Goal: Obtain resource: Download file/media

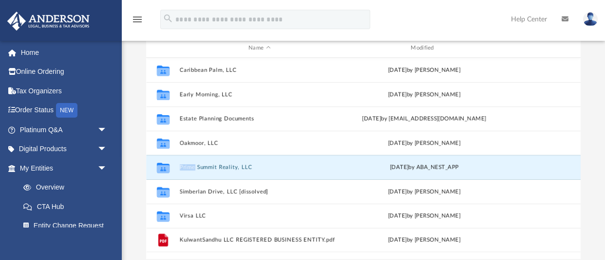
scroll to position [221, 434]
click at [195, 167] on button "Prime Summit Reality, LLC" at bounding box center [259, 168] width 160 height 6
click at [165, 166] on icon "grid" at bounding box center [162, 170] width 13 height 8
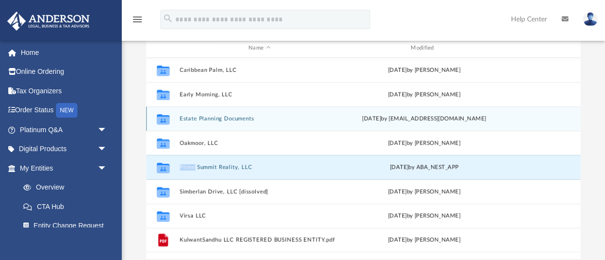
click at [206, 120] on button "Estate Planning Documents" at bounding box center [259, 119] width 160 height 6
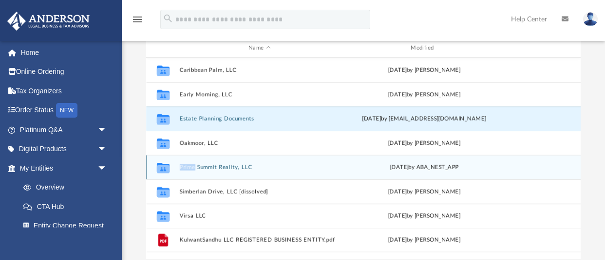
click at [208, 168] on button "Prime Summit Reality, LLC" at bounding box center [259, 168] width 160 height 6
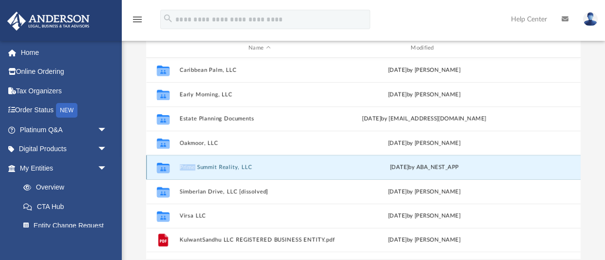
click at [208, 168] on button "Prime Summit Reality, LLC" at bounding box center [259, 168] width 160 height 6
click at [163, 170] on icon "grid" at bounding box center [162, 170] width 13 height 8
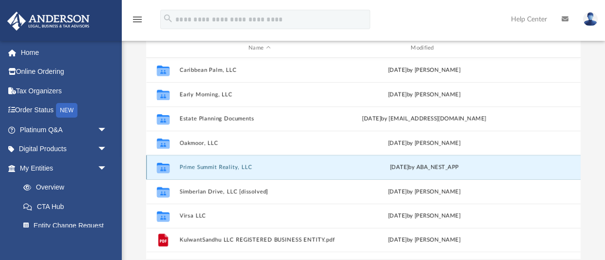
click at [163, 170] on icon "grid" at bounding box center [162, 170] width 13 height 8
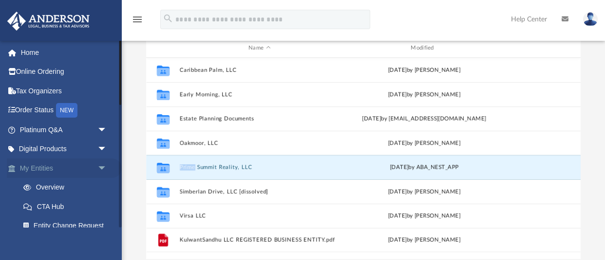
click at [37, 170] on link "My Entities arrow_drop_down" at bounding box center [64, 168] width 115 height 19
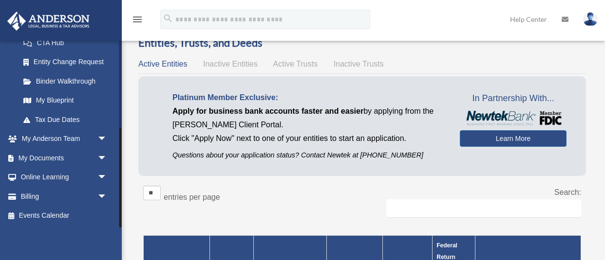
scroll to position [37, 0]
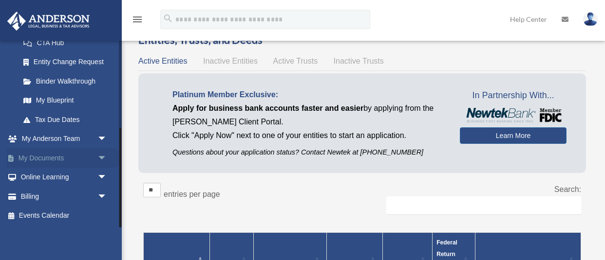
click at [50, 159] on link "My Documents arrow_drop_down" at bounding box center [64, 157] width 115 height 19
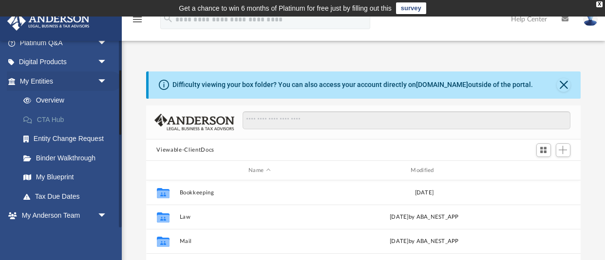
scroll to position [221, 434]
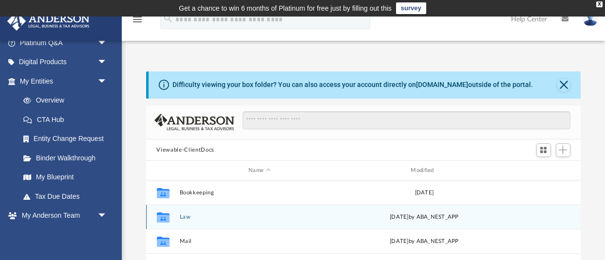
click at [181, 217] on button "Law" at bounding box center [259, 217] width 160 height 6
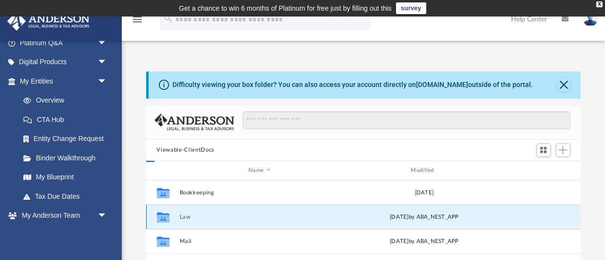
click at [181, 217] on button "Law" at bounding box center [259, 217] width 160 height 6
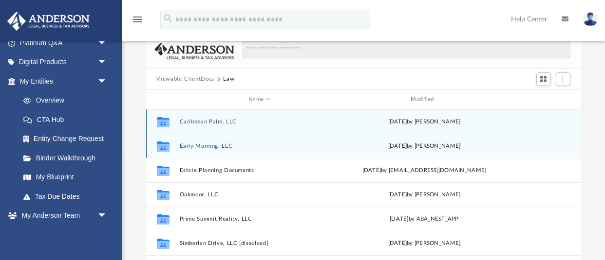
scroll to position [81, 0]
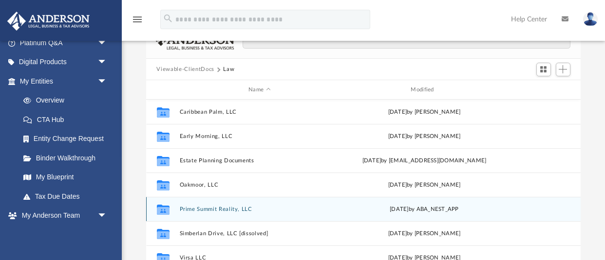
click at [198, 210] on button "Prime Summit Reality, LLC" at bounding box center [259, 209] width 160 height 6
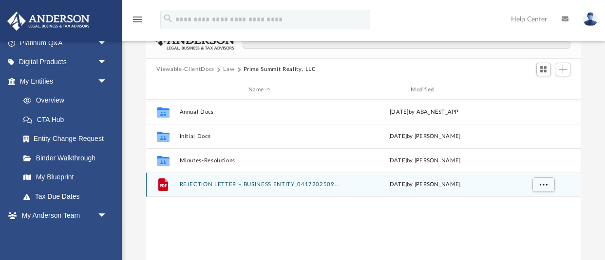
click at [234, 185] on button "REJECTION LETTER – BUSINESS ENTITY_0417202509092597.pdf" at bounding box center [259, 185] width 160 height 6
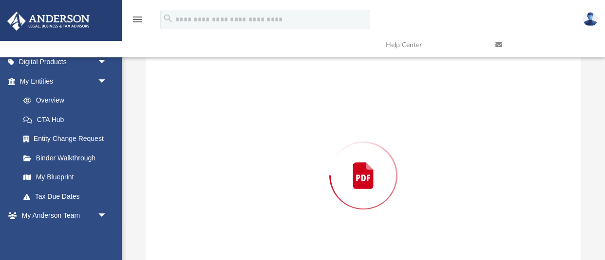
scroll to position [105, 0]
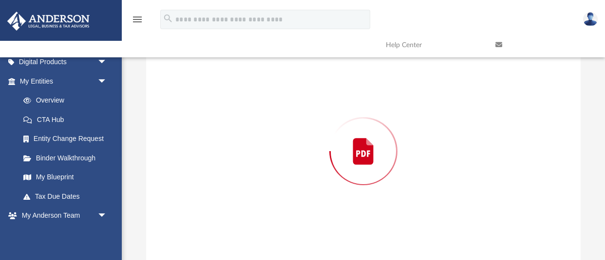
click at [234, 185] on div "Preview" at bounding box center [363, 151] width 435 height 251
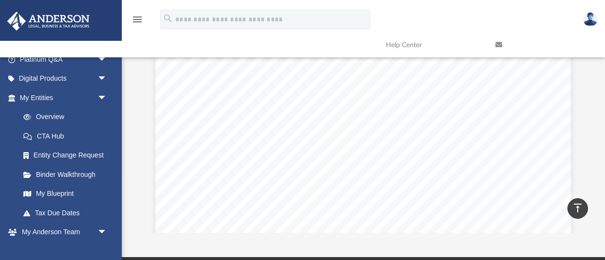
scroll to position [0, 0]
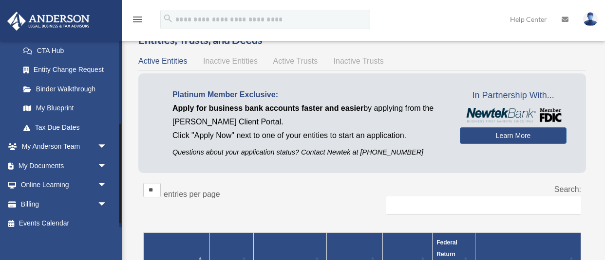
scroll to position [164, 0]
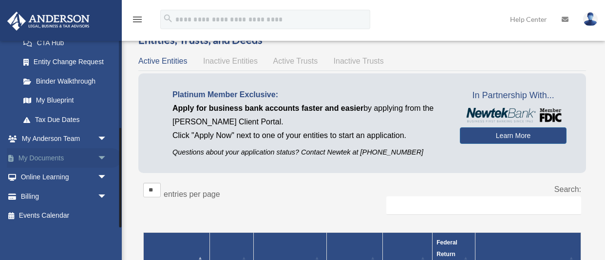
click at [46, 157] on link "My Documents arrow_drop_down" at bounding box center [64, 157] width 115 height 19
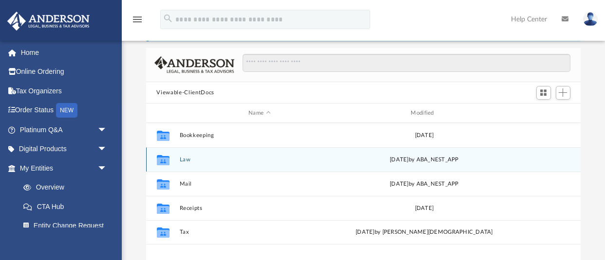
scroll to position [58, 0]
click at [185, 156] on button "Law" at bounding box center [259, 159] width 160 height 6
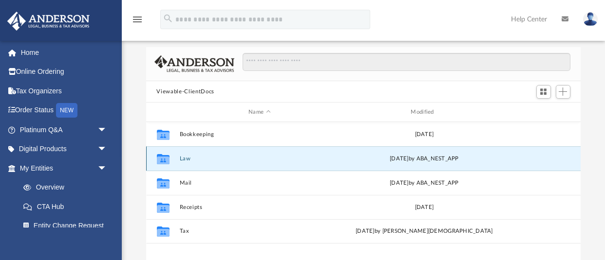
click at [185, 156] on button "Law" at bounding box center [259, 159] width 160 height 6
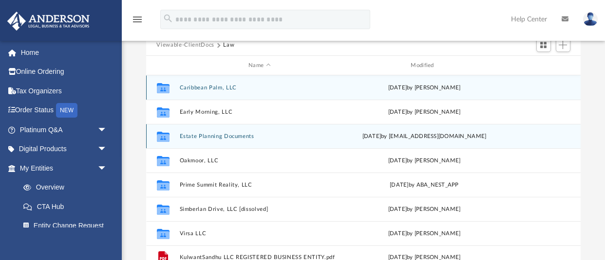
scroll to position [106, 0]
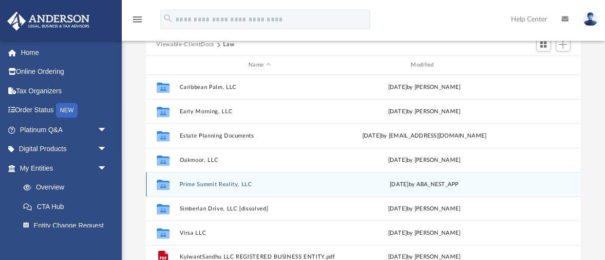
click at [232, 183] on button "Prime Summit Reality, LLC" at bounding box center [259, 185] width 160 height 6
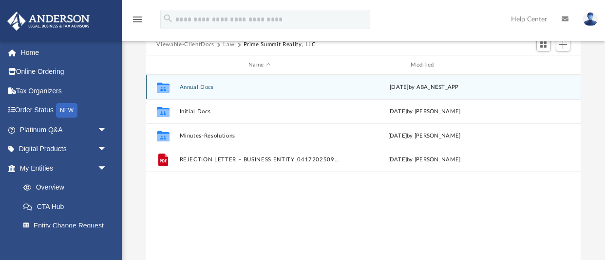
click at [194, 89] on button "Annual Docs" at bounding box center [259, 87] width 160 height 6
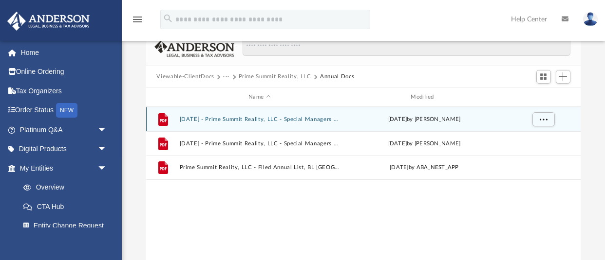
scroll to position [73, 0]
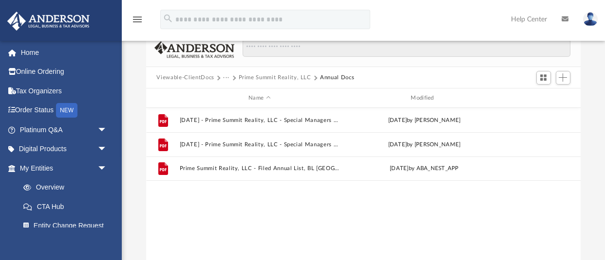
click at [253, 77] on button "Prime Summit Reality, LLC" at bounding box center [275, 78] width 73 height 9
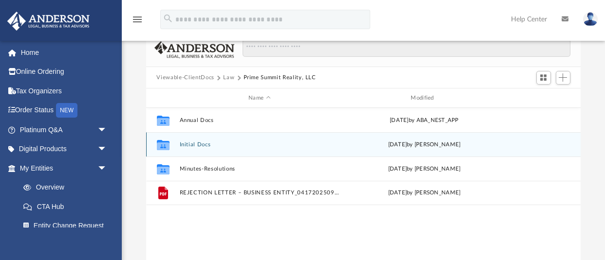
click at [200, 145] on button "Initial Docs" at bounding box center [259, 145] width 160 height 6
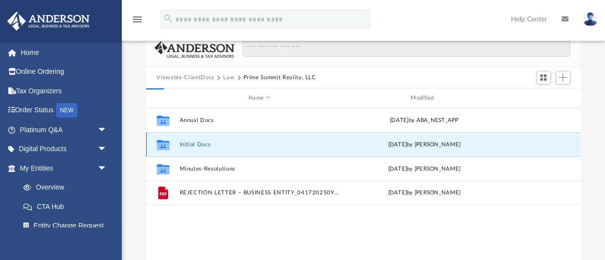
click at [200, 145] on button "Initial Docs" at bounding box center [259, 145] width 160 height 6
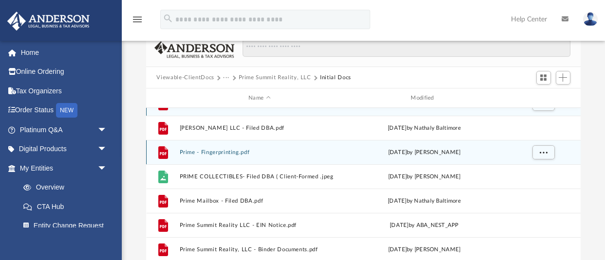
scroll to position [17, 0]
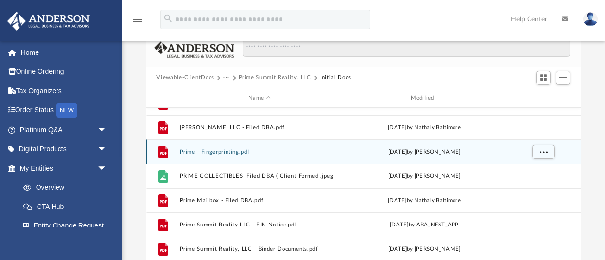
click at [224, 154] on button "Prime - Fingerprinting.pdf" at bounding box center [259, 152] width 160 height 6
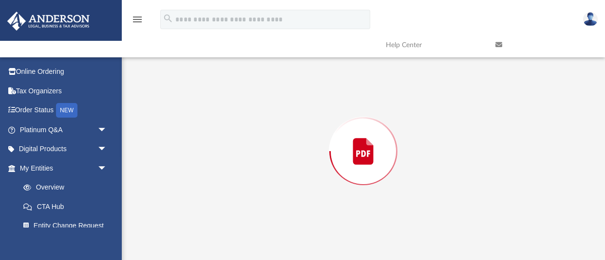
click at [224, 154] on div "Preview" at bounding box center [363, 151] width 435 height 251
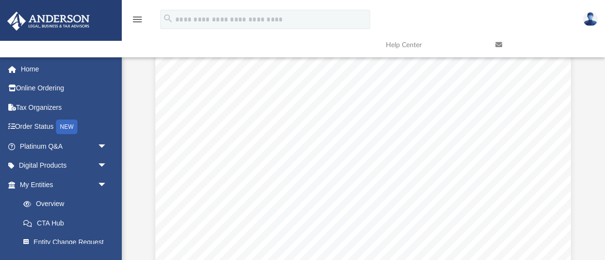
scroll to position [0, 0]
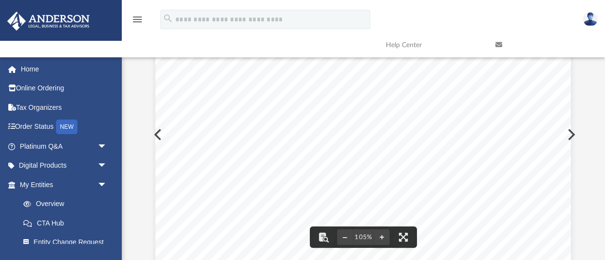
click at [572, 135] on button "Preview" at bounding box center [569, 134] width 21 height 27
click at [361, 241] on button "File preview" at bounding box center [359, 237] width 16 height 21
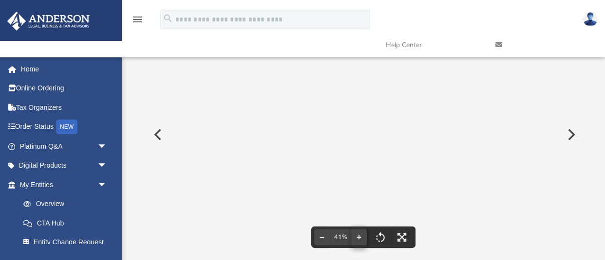
click at [361, 241] on button "File preview" at bounding box center [359, 237] width 16 height 21
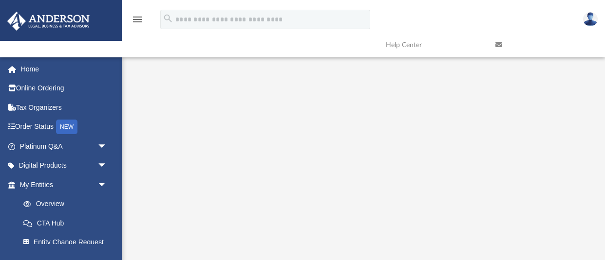
scroll to position [204, 0]
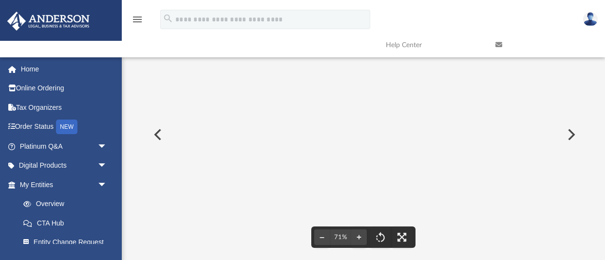
click at [570, 132] on button "Preview" at bounding box center [569, 134] width 21 height 27
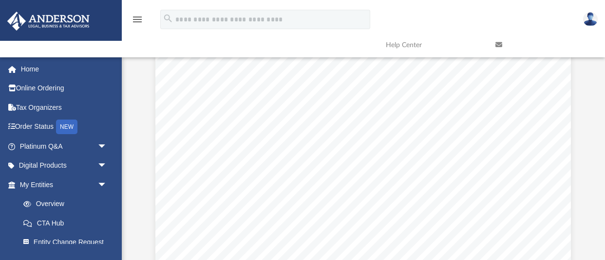
scroll to position [0, 0]
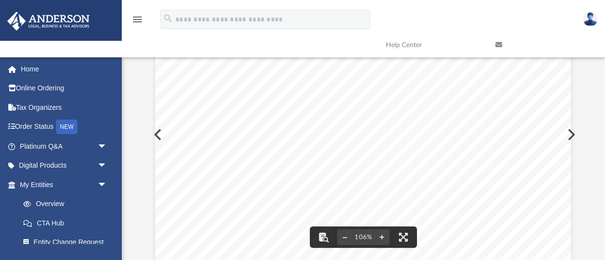
click at [574, 134] on button "Preview" at bounding box center [569, 134] width 21 height 27
click at [574, 135] on button "Preview" at bounding box center [569, 134] width 21 height 27
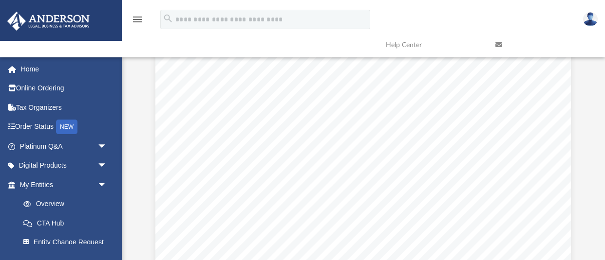
scroll to position [0, 0]
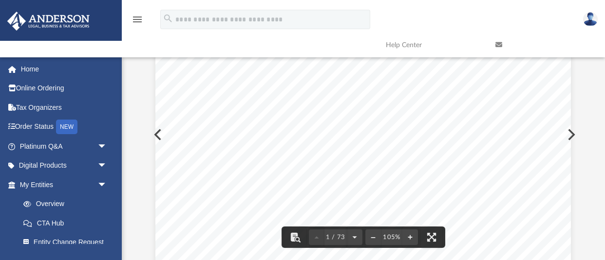
click at [573, 135] on button "Preview" at bounding box center [569, 134] width 21 height 27
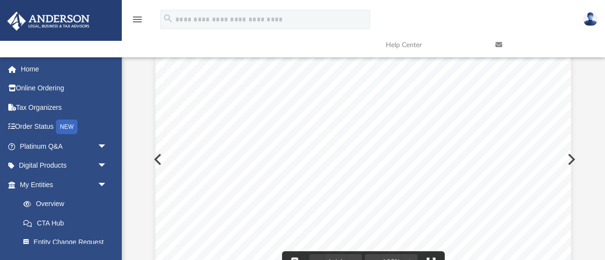
click at [573, 157] on button "Preview" at bounding box center [569, 159] width 21 height 27
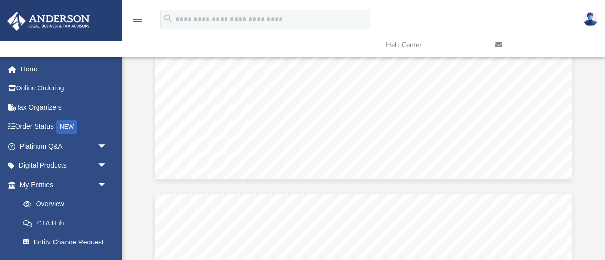
scroll to position [934, 0]
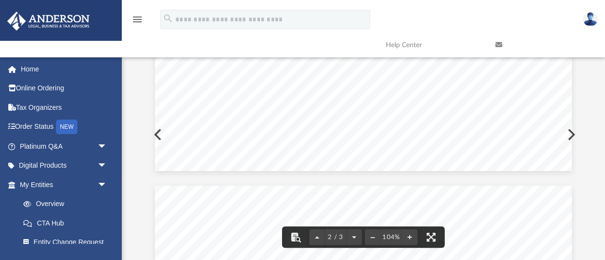
click at [572, 135] on button "Preview" at bounding box center [569, 134] width 21 height 27
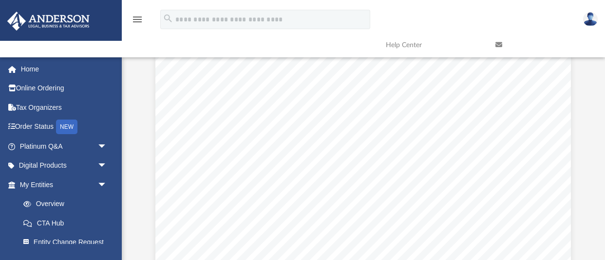
scroll to position [601, 0]
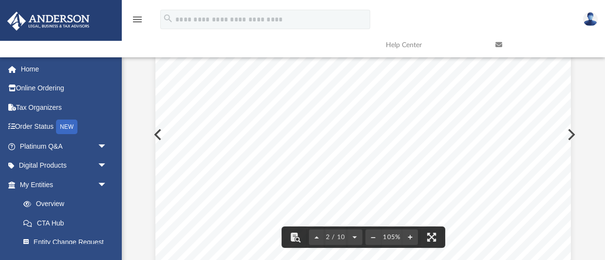
click at [573, 132] on button "Preview" at bounding box center [569, 134] width 21 height 27
click at [570, 134] on div "Page 2" at bounding box center [362, 72] width 415 height 533
click at [573, 130] on button "Preview" at bounding box center [569, 134] width 21 height 27
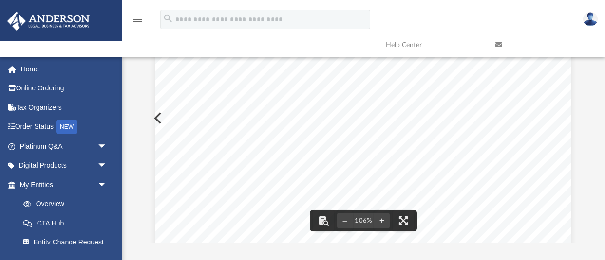
scroll to position [0, 0]
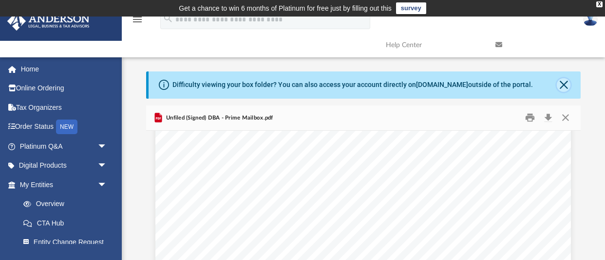
click at [563, 86] on button "Close" at bounding box center [563, 85] width 14 height 14
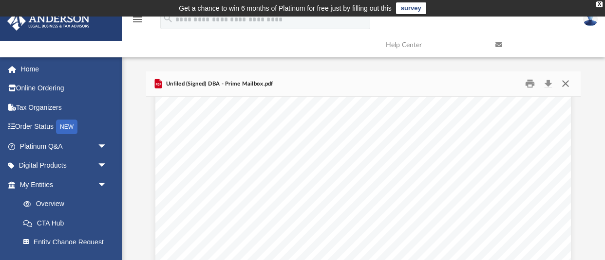
click at [566, 82] on button "Close" at bounding box center [565, 83] width 18 height 15
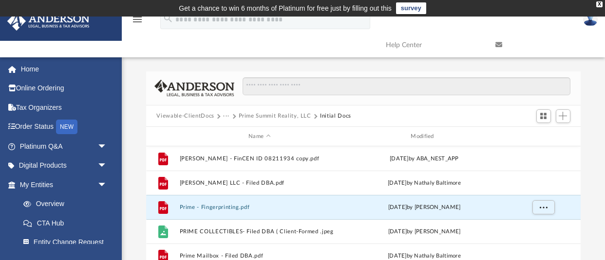
click at [278, 116] on button "Prime Summit Reality, LLC" at bounding box center [275, 116] width 73 height 9
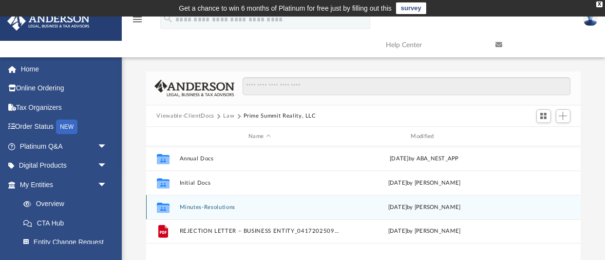
click at [210, 206] on button "Minutes-Resolutions" at bounding box center [259, 207] width 160 height 6
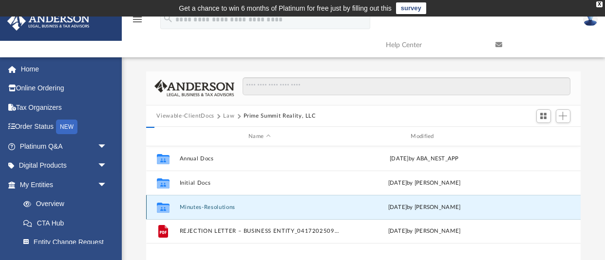
click at [210, 206] on button "Minutes-Resolutions" at bounding box center [259, 207] width 160 height 6
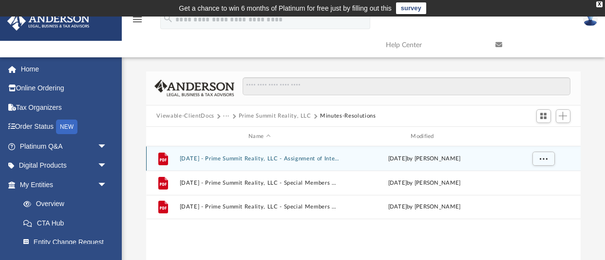
click at [262, 159] on button "2025.07.17 - Prime Summit Reality, LLC - Assignment of Interest.pdf" at bounding box center [259, 159] width 160 height 6
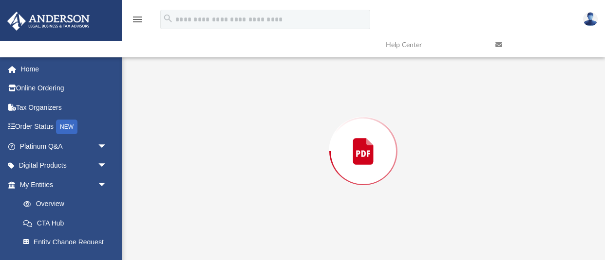
click at [262, 159] on div "Preview" at bounding box center [363, 151] width 435 height 251
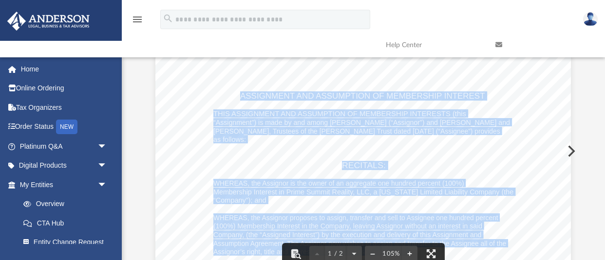
scroll to position [88, 0]
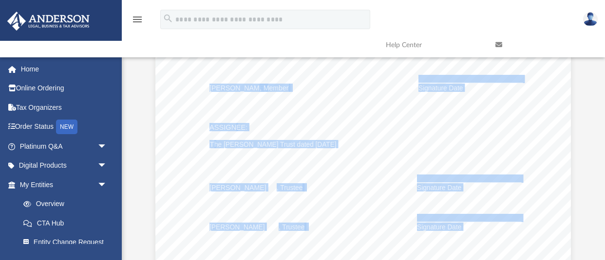
scroll to position [672, 0]
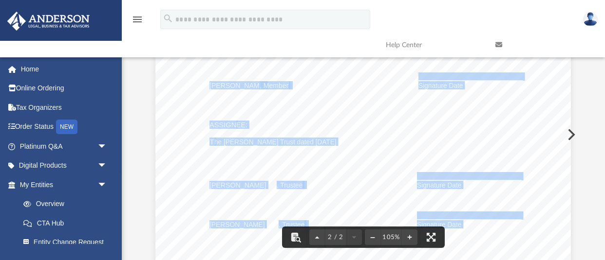
click at [383, 132] on div "Assignment of Membership Interest Page 2 of 2 6. Severability. If any provision…" at bounding box center [362, 164] width 415 height 537
click at [377, 133] on div "Assignment of Membership Interest Page 2 of 2 6. Severability. If any provision…" at bounding box center [362, 164] width 415 height 537
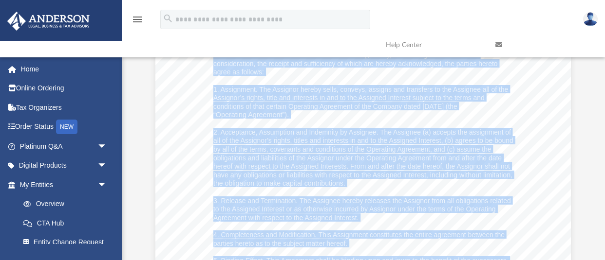
scroll to position [169, 0]
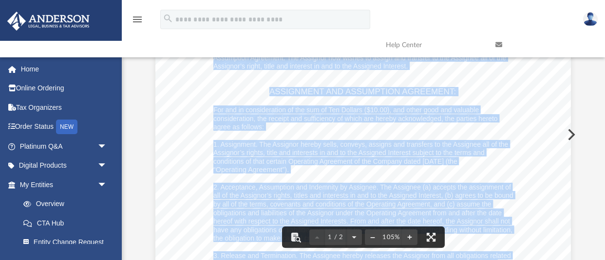
click at [569, 133] on div "Assignment of Membership Interest Page 1 of 2 ASSIGNMENT AND ASSUMPTION OF MEMB…" at bounding box center [362, 115] width 415 height 537
click at [570, 132] on div "Assignment of Membership Interest Page 1 of 2 ASSIGNMENT AND ASSUMPTION OF MEMB…" at bounding box center [362, 115] width 415 height 537
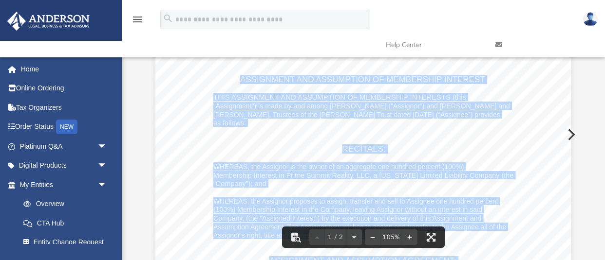
scroll to position [0, 0]
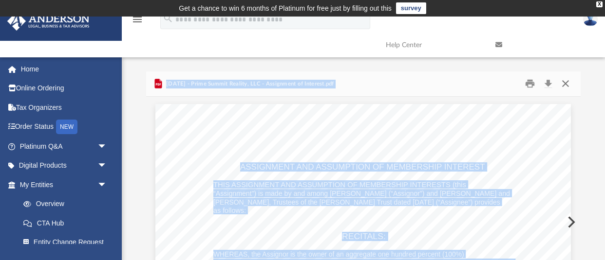
click at [564, 82] on button "Close" at bounding box center [565, 83] width 18 height 15
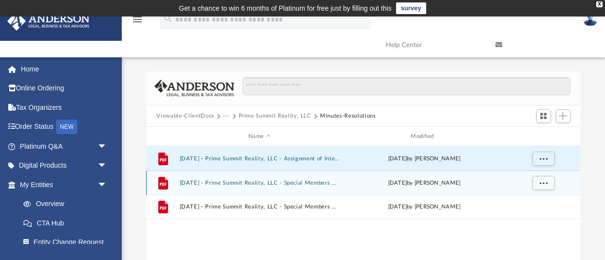
click at [250, 185] on button "2025.07.17 - Prime Summit Reality, LLC - Special Members Meeting - DocuSigned.p…" at bounding box center [259, 183] width 160 height 6
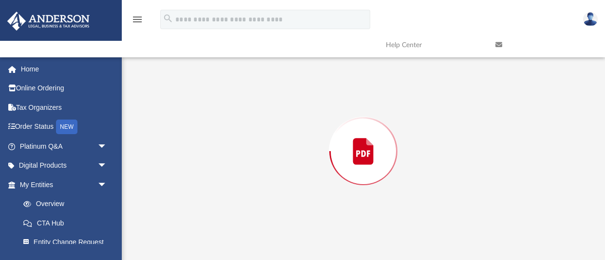
click at [250, 185] on div "Preview" at bounding box center [363, 151] width 435 height 251
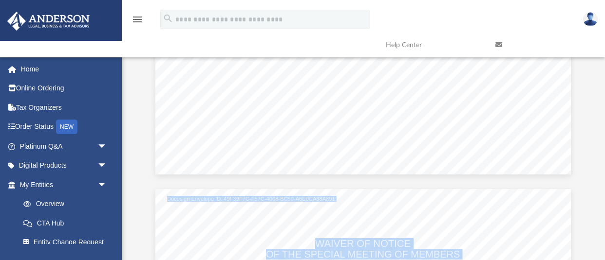
scroll to position [10, 0]
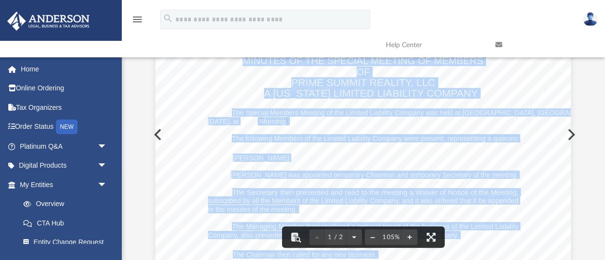
click at [571, 132] on button "Preview" at bounding box center [569, 134] width 21 height 27
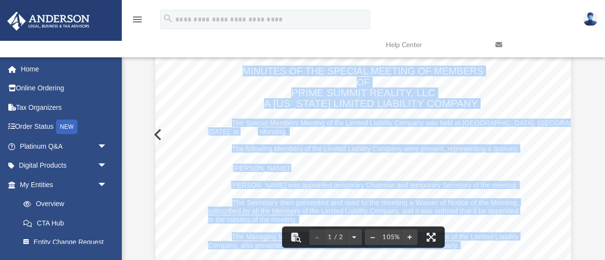
scroll to position [0, 0]
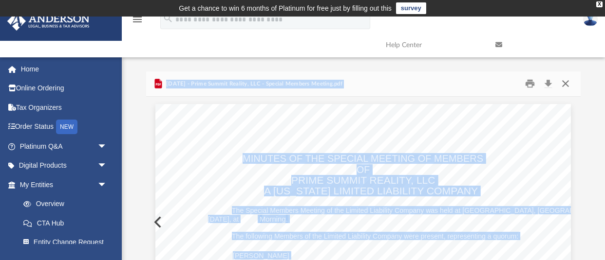
click at [570, 84] on button "Close" at bounding box center [565, 83] width 18 height 15
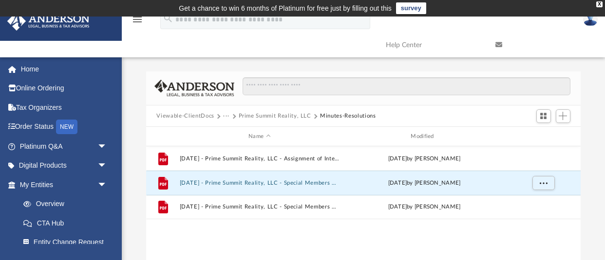
click at [279, 117] on button "Prime Summit Reality, LLC" at bounding box center [275, 116] width 73 height 9
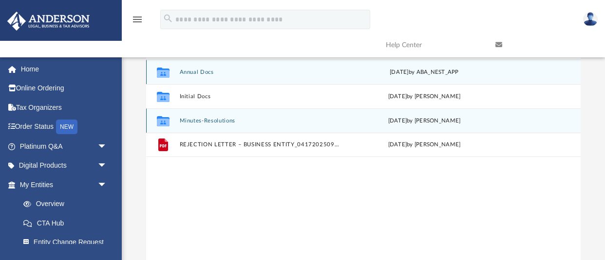
scroll to position [87, 0]
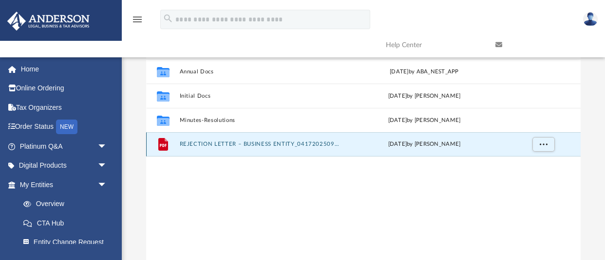
click at [281, 147] on button "REJECTION LETTER – BUSINESS ENTITY_0417202509092597.pdf" at bounding box center [259, 145] width 160 height 6
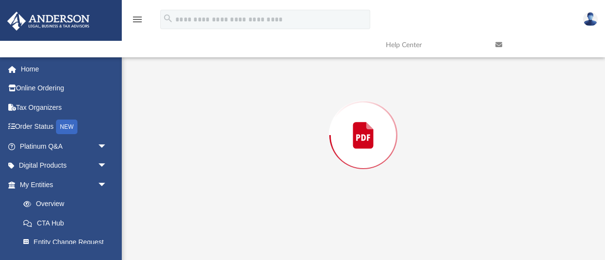
scroll to position [88, 0]
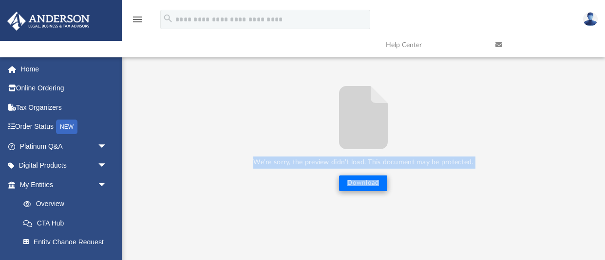
click at [366, 183] on button "Download" at bounding box center [363, 184] width 48 height 16
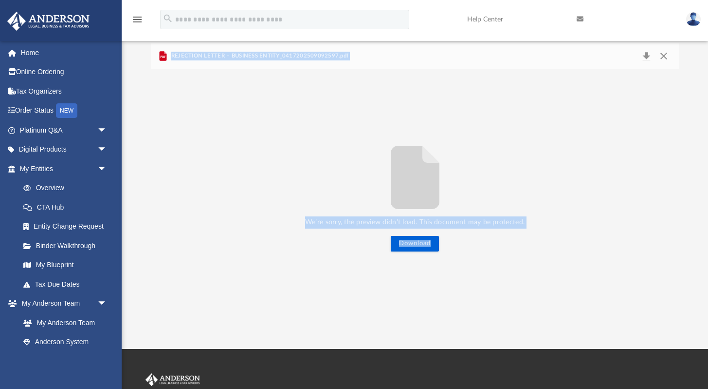
scroll to position [0, 0]
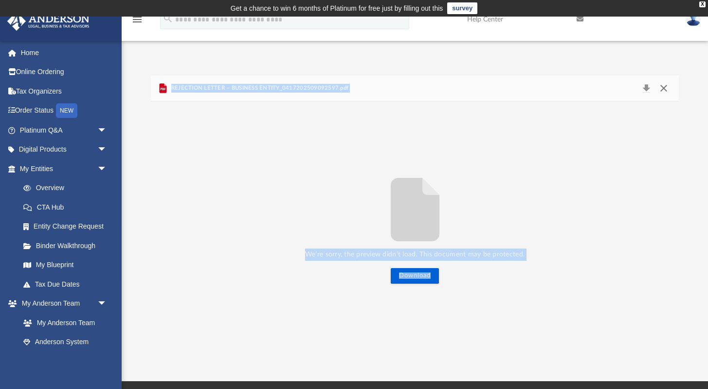
click at [604, 86] on button "Close" at bounding box center [664, 88] width 18 height 14
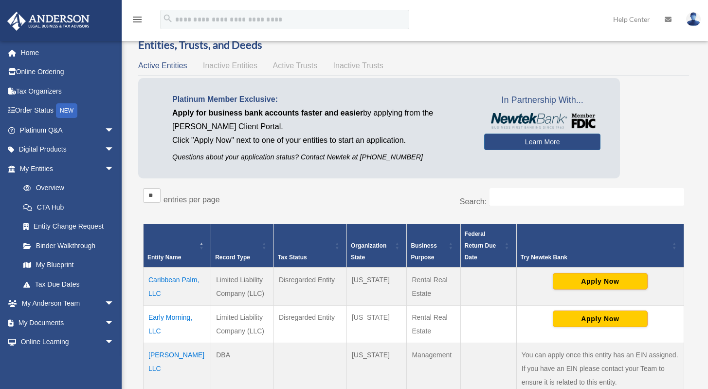
scroll to position [40, 0]
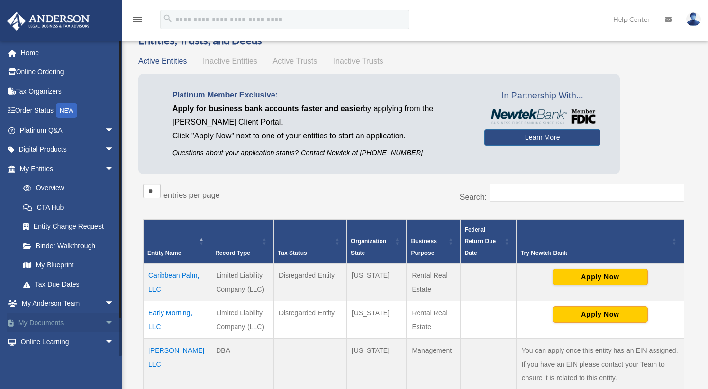
click at [59, 322] on link "My Documents arrow_drop_down" at bounding box center [68, 322] width 122 height 19
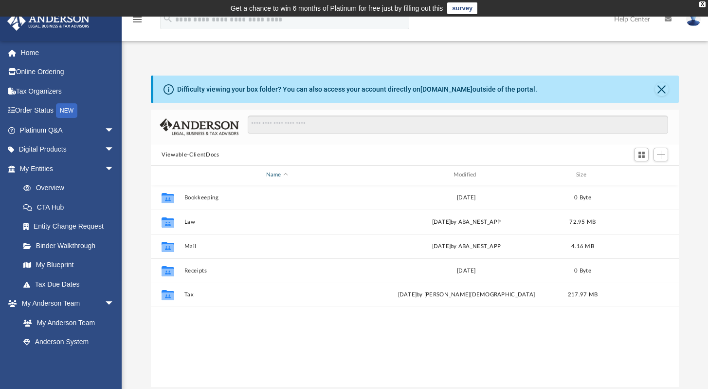
scroll to position [214, 520]
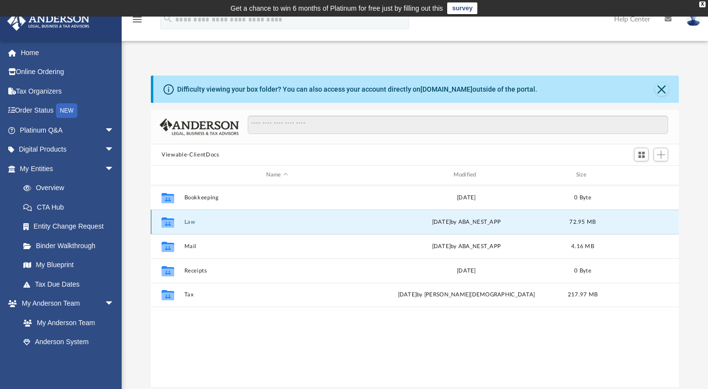
click at [198, 219] on button "Law" at bounding box center [277, 222] width 185 height 6
click at [199, 219] on button "Law" at bounding box center [277, 222] width 185 height 6
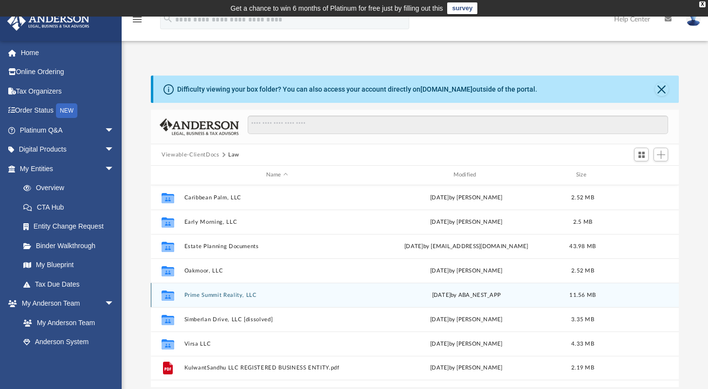
click at [207, 294] on button "Prime Summit Reality, LLC" at bounding box center [277, 295] width 185 height 6
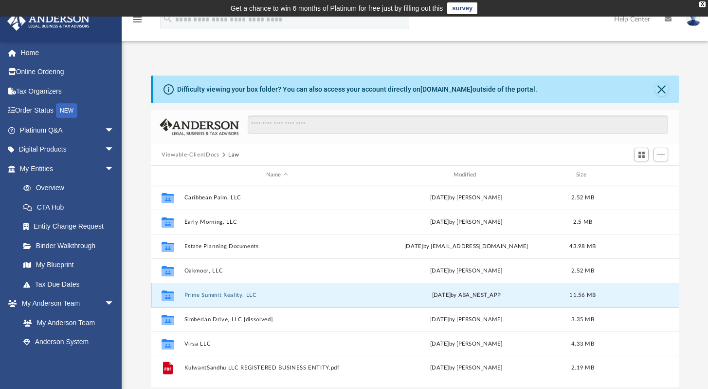
click at [207, 294] on button "Prime Summit Reality, LLC" at bounding box center [277, 295] width 185 height 6
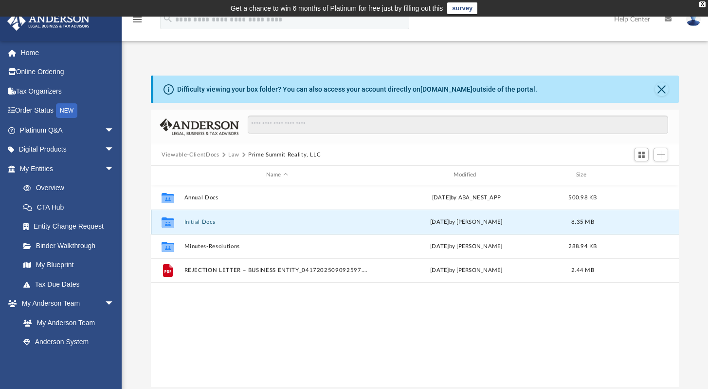
click at [195, 221] on button "Initial Docs" at bounding box center [277, 222] width 185 height 6
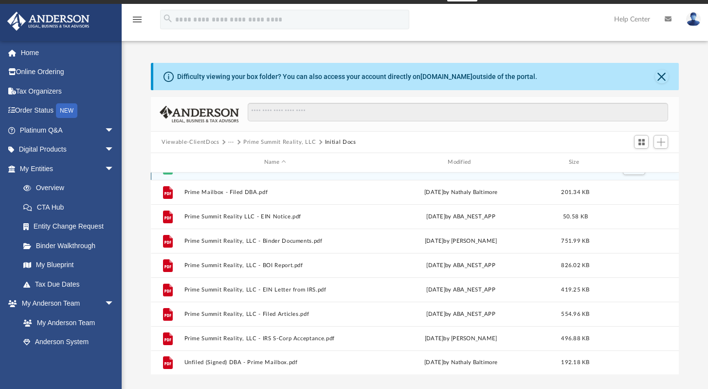
scroll to position [63, 0]
